Goal: Feedback & Contribution: Submit feedback/report problem

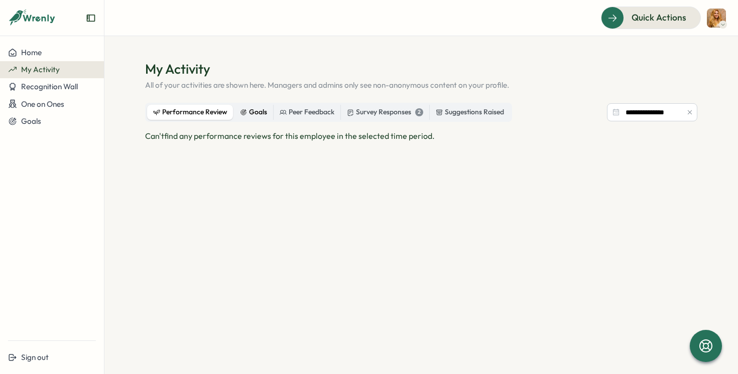
click at [255, 112] on div "Goals" at bounding box center [253, 112] width 27 height 11
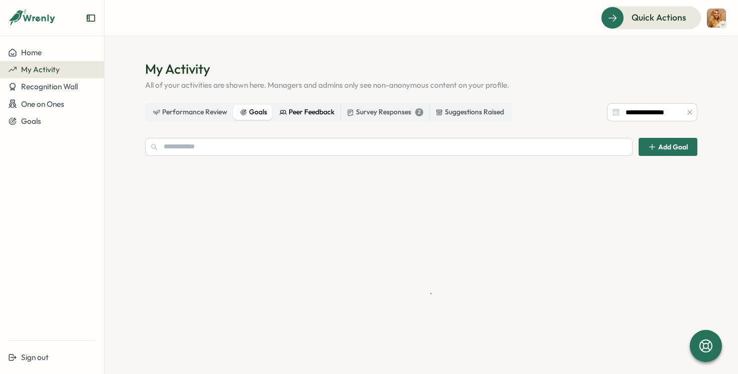
click at [306, 112] on div "Peer Feedback" at bounding box center [306, 112] width 55 height 11
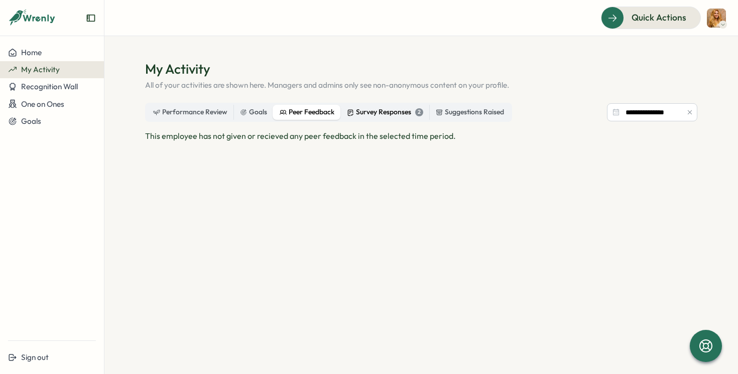
click at [375, 112] on div "Survey Responses 2" at bounding box center [385, 112] width 76 height 11
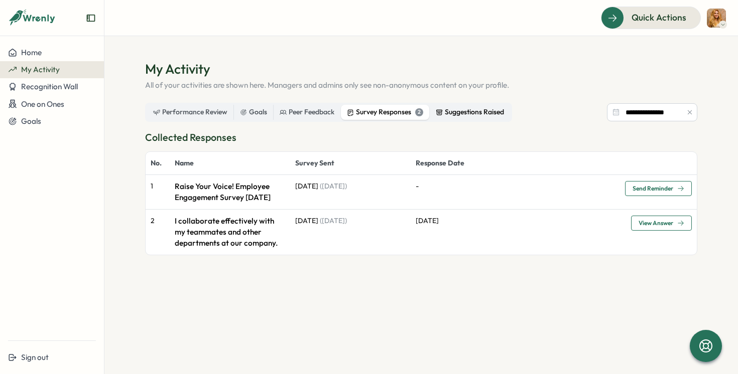
click at [492, 108] on div "Suggestions Raised" at bounding box center [469, 112] width 68 height 11
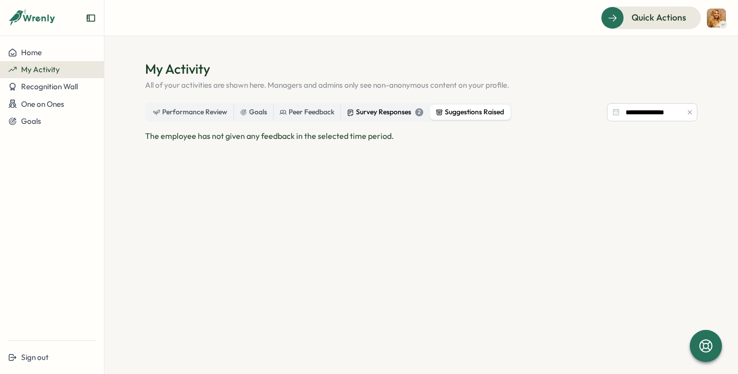
click at [402, 108] on div "Survey Responses 2" at bounding box center [385, 112] width 76 height 11
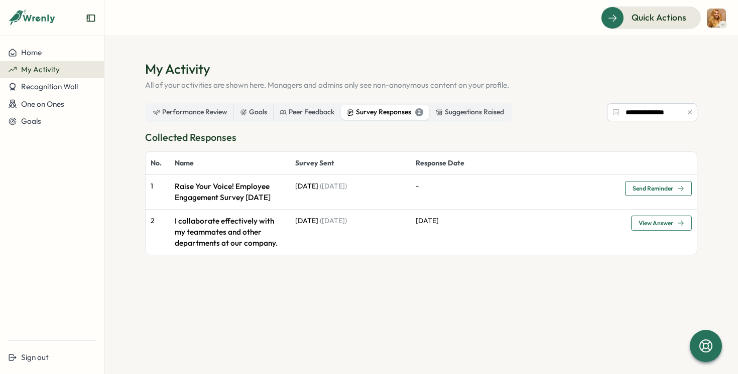
click at [323, 104] on div "Performance Review Goals Peer Feedback Survey Responses 2 Suggestions Raised" at bounding box center [328, 112] width 367 height 19
click at [305, 109] on div "Peer Feedback" at bounding box center [306, 112] width 55 height 11
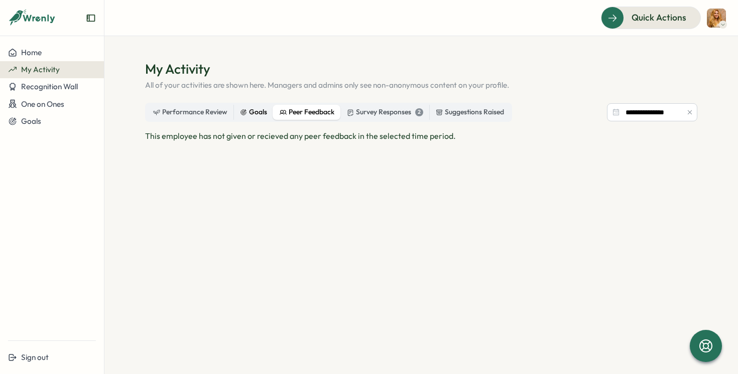
click at [240, 107] on div "Goals" at bounding box center [253, 112] width 27 height 11
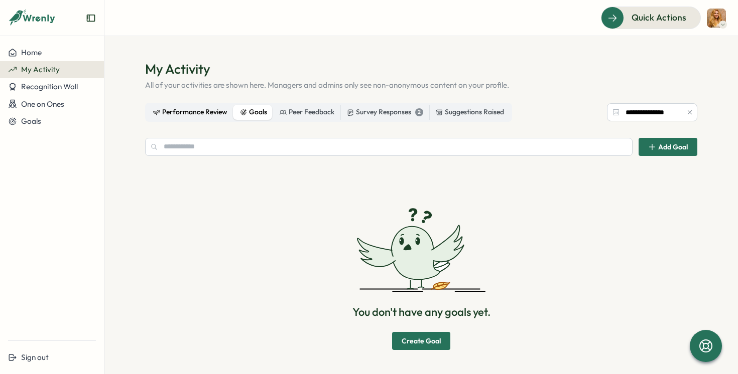
click at [194, 107] on div "Performance Review" at bounding box center [190, 112] width 74 height 11
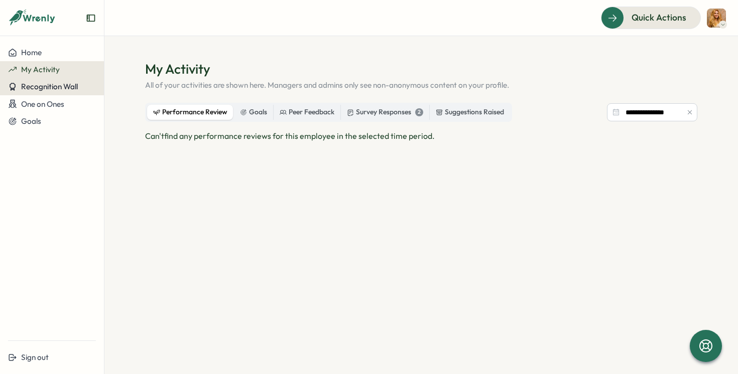
click at [56, 80] on button "Recognition Wall" at bounding box center [52, 86] width 104 height 17
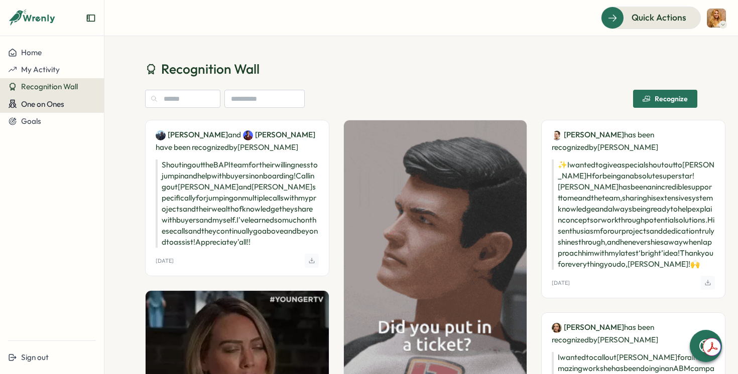
click at [56, 109] on span "One on Ones" at bounding box center [42, 104] width 43 height 10
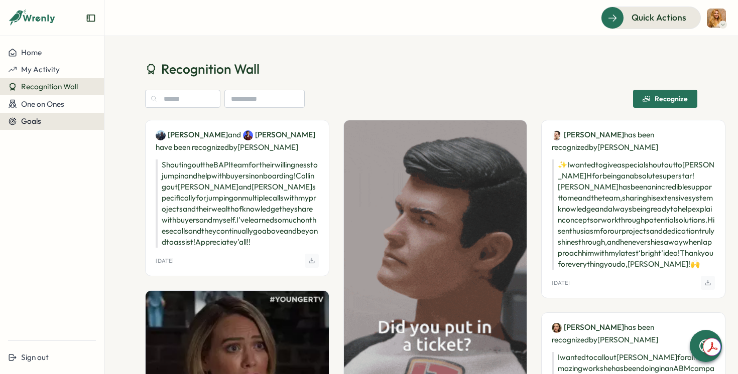
click at [55, 120] on div "Goals" at bounding box center [52, 121] width 88 height 9
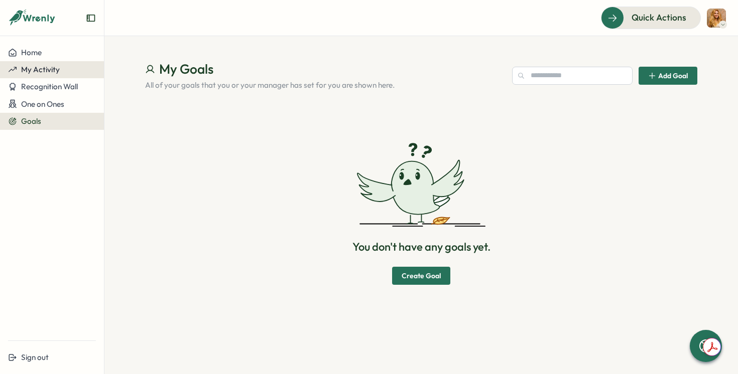
click at [40, 62] on button "My Activity" at bounding box center [52, 69] width 104 height 17
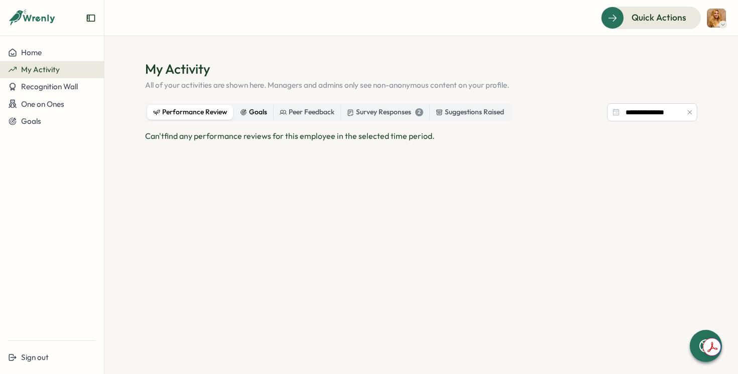
click at [254, 109] on div "Goals" at bounding box center [253, 112] width 27 height 11
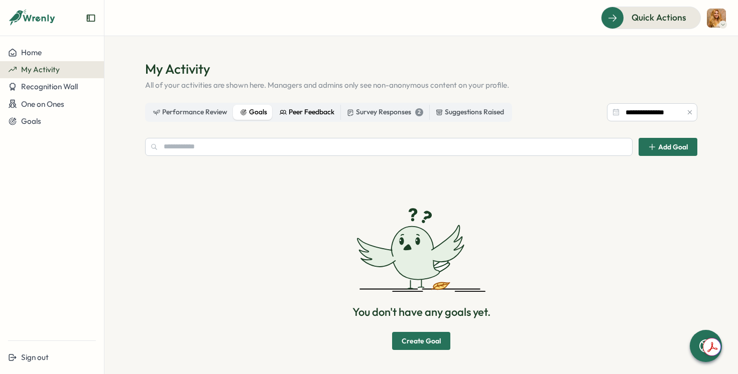
click at [300, 111] on div "Peer Feedback" at bounding box center [306, 112] width 55 height 11
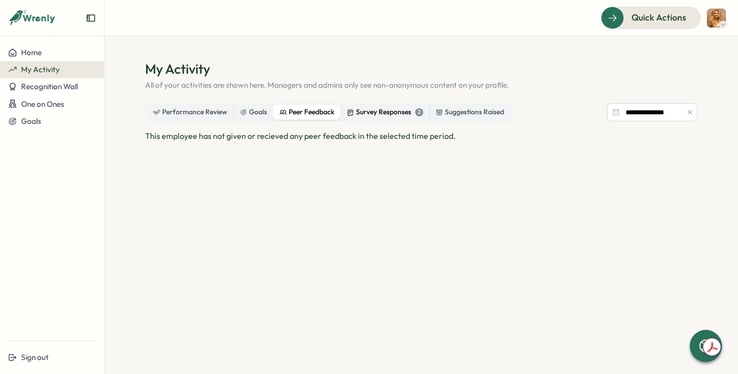
click at [377, 116] on div "Survey Responses 2" at bounding box center [385, 112] width 76 height 11
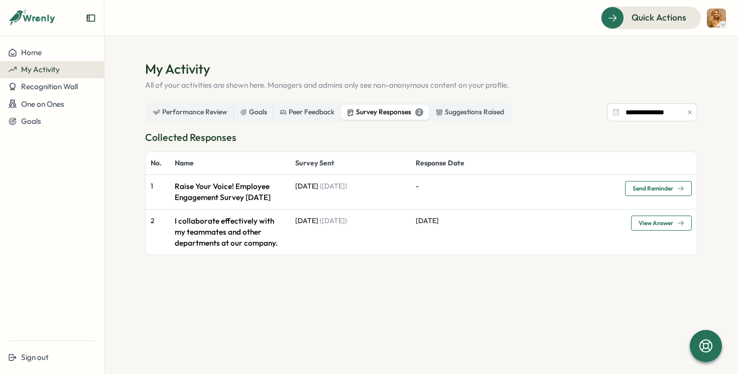
click at [236, 195] on p "Raise Your Voice! Employee Engagement Survey [DATE]" at bounding box center [230, 192] width 110 height 22
click at [663, 193] on span "Send Reminder" at bounding box center [658, 189] width 52 height 14
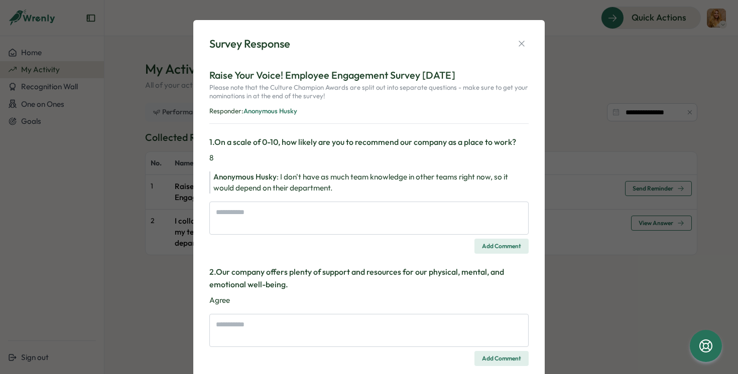
click at [285, 183] on span "I don't have as much team knowledge in other teams right now, so it would depen…" at bounding box center [360, 182] width 294 height 21
click at [331, 190] on div "Anonymous Husky : I don't have as much team knowledge in other teams right now,…" at bounding box center [370, 183] width 315 height 22
click at [349, 192] on div "Anonymous Husky : I don't have as much team knowledge in other teams right now,…" at bounding box center [370, 183] width 315 height 22
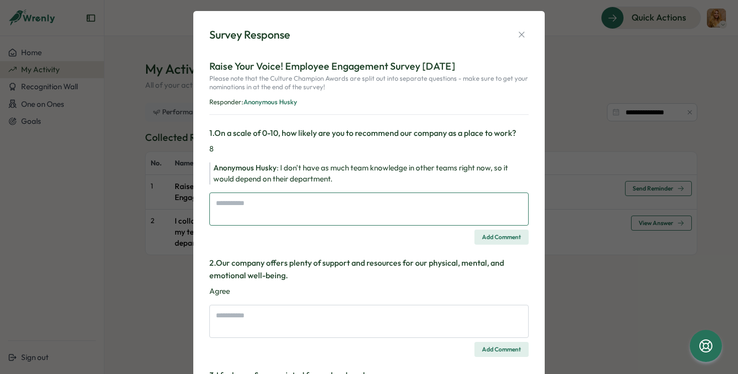
click at [343, 211] on textarea at bounding box center [368, 209] width 319 height 33
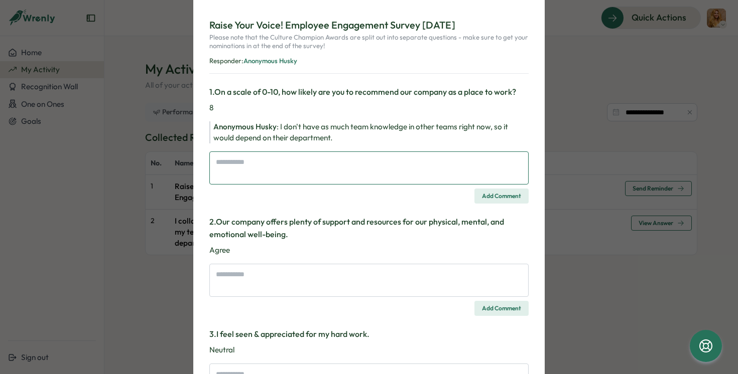
scroll to position [47, 0]
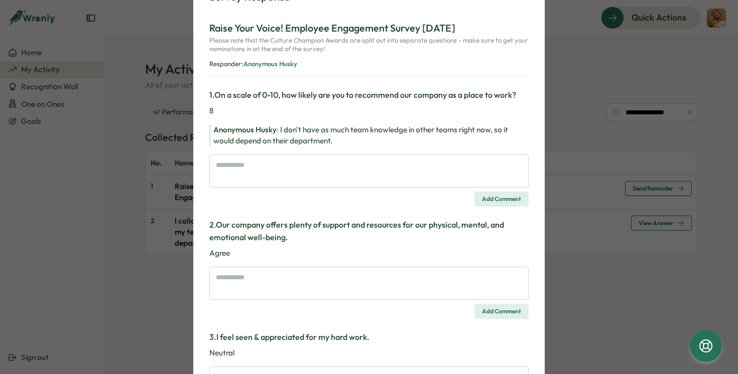
click at [269, 61] on span "Anonymous Husky" at bounding box center [270, 64] width 54 height 8
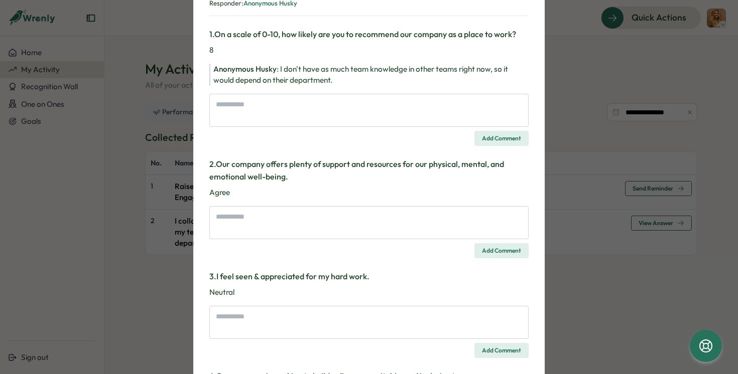
scroll to position [116, 0]
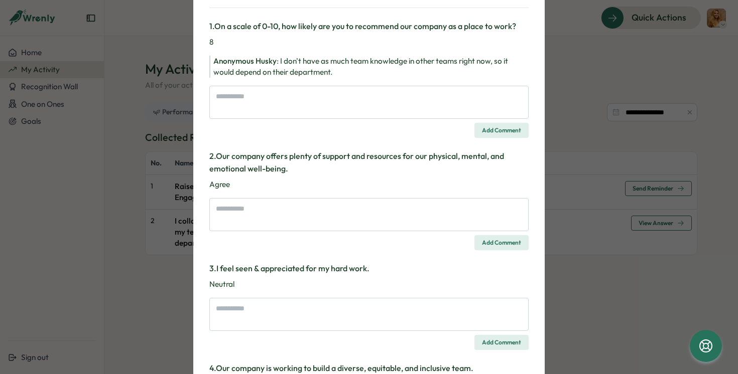
click at [355, 173] on h3 "2 . Our company offers plenty of support and resources for our physical, mental…" at bounding box center [368, 162] width 319 height 25
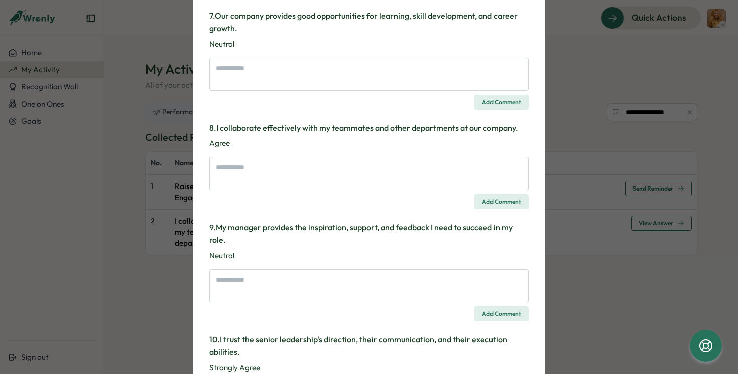
scroll to position [767, 0]
click at [356, 81] on textarea at bounding box center [368, 74] width 319 height 33
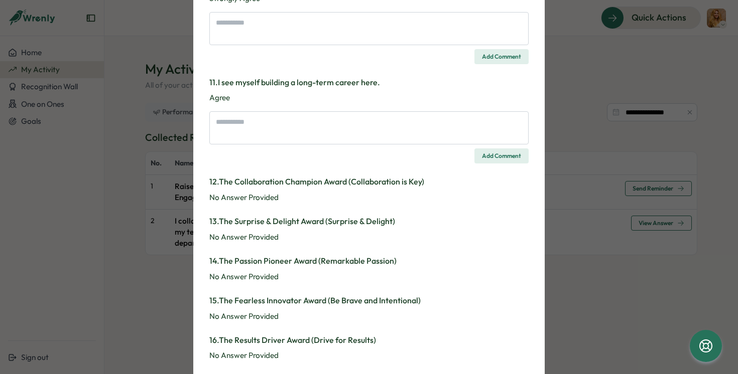
scroll to position [1138, 0]
click at [452, 94] on p "Agree" at bounding box center [368, 96] width 319 height 11
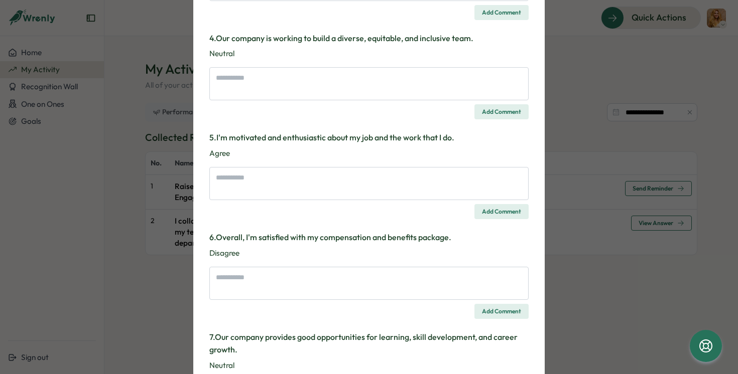
scroll to position [0, 0]
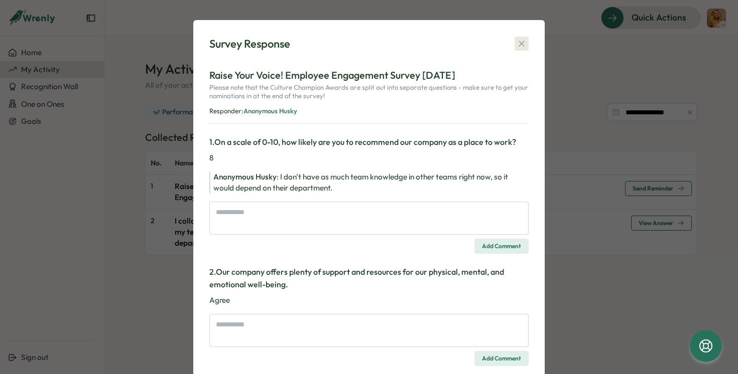
click at [521, 44] on icon "button" at bounding box center [521, 44] width 10 height 10
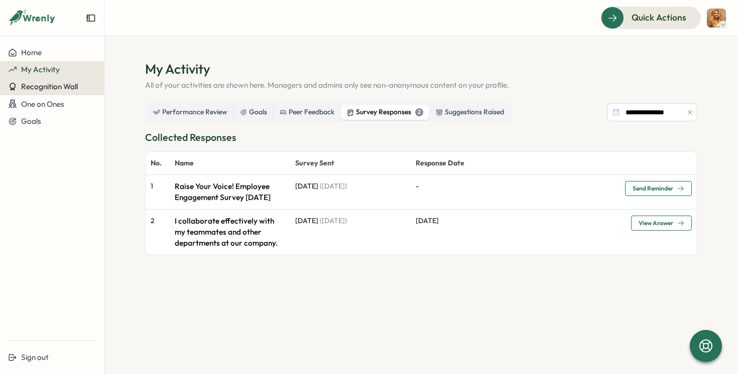
click at [71, 88] on span "Recognition Wall" at bounding box center [49, 87] width 57 height 10
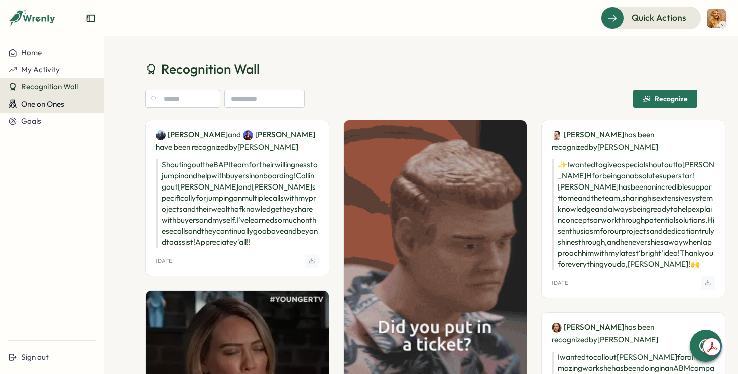
click at [71, 105] on div "One on Ones" at bounding box center [52, 104] width 88 height 10
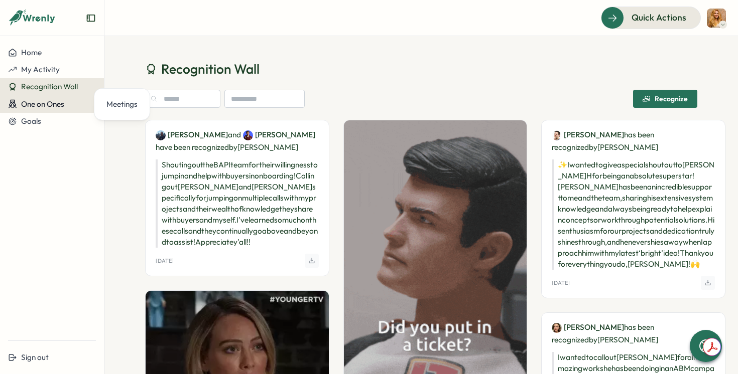
click at [61, 102] on span "One on Ones" at bounding box center [42, 104] width 43 height 10
